Goal: Task Accomplishment & Management: Manage account settings

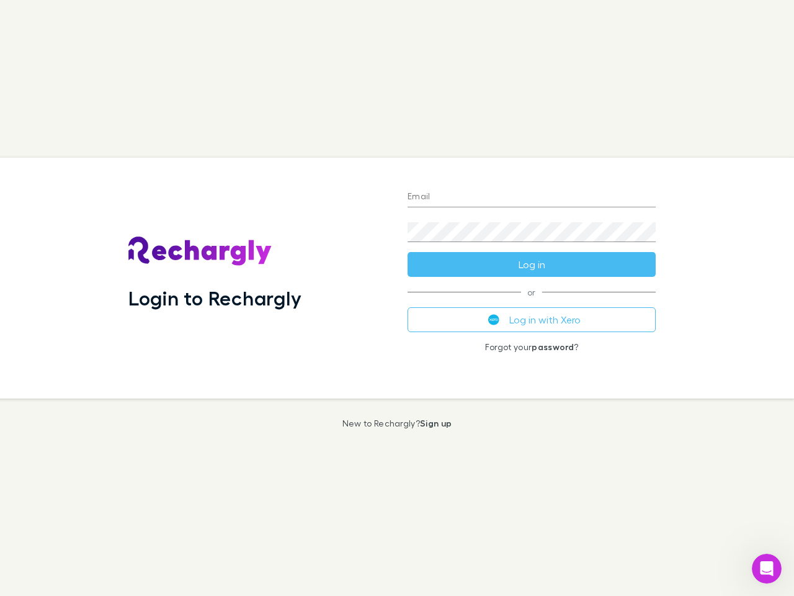
click at [397, 298] on div "Login to Rechargly" at bounding box center [258, 278] width 279 height 241
click at [532, 197] on input "Email" at bounding box center [532, 197] width 248 height 20
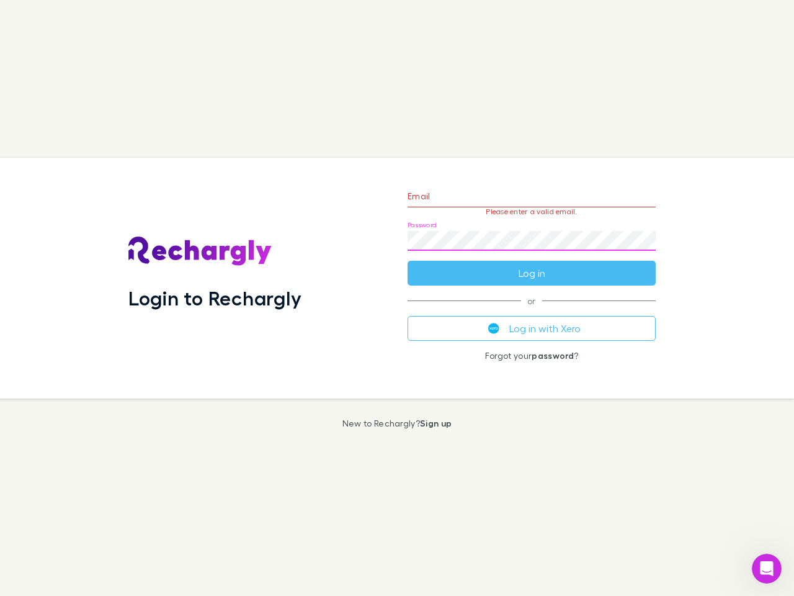
click at [532, 264] on form "Email Please enter a valid email. Password Log in" at bounding box center [532, 231] width 248 height 108
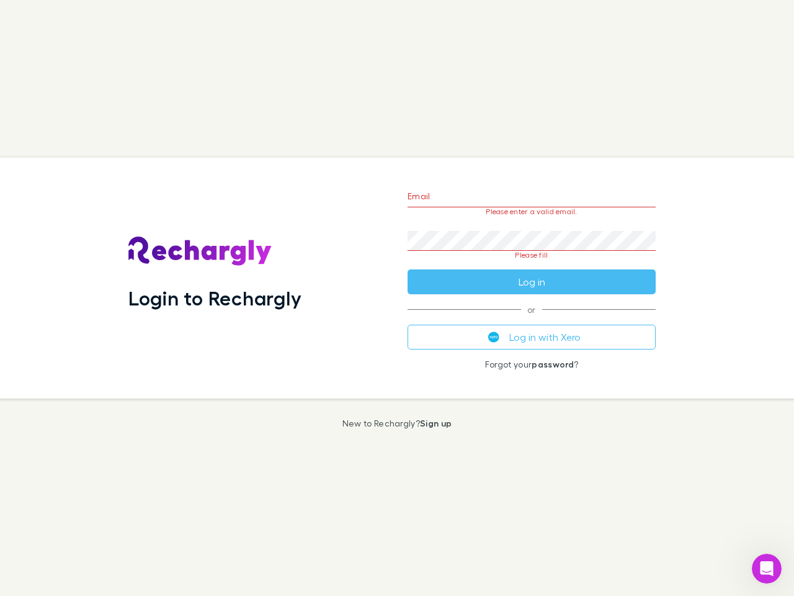
click at [532, 320] on div "Email Please enter a valid email. Password Please fill Log in or Log in with Xe…" at bounding box center [532, 278] width 268 height 241
